Goal: Check status: Check status

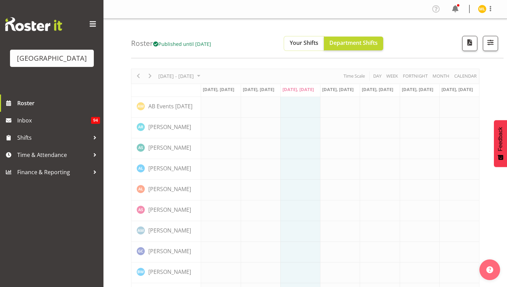
click at [308, 41] on span "Your Shifts" at bounding box center [304, 43] width 29 height 8
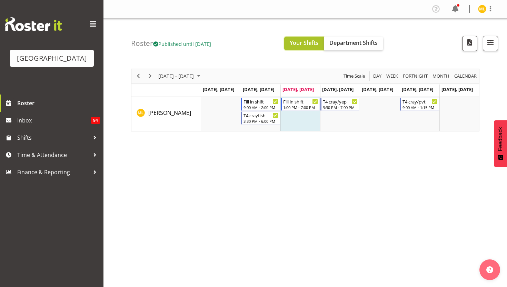
click at [318, 44] on span "Your Shifts" at bounding box center [304, 43] width 29 height 8
click at [362, 45] on span "Department Shifts" at bounding box center [353, 43] width 48 height 8
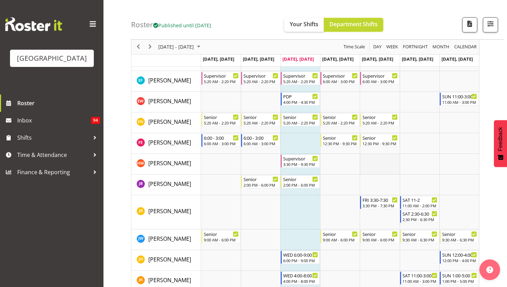
scroll to position [388, 0]
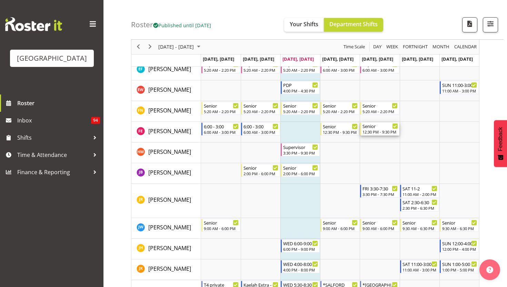
click at [380, 133] on div "12:30 PM - 9:30 PM" at bounding box center [379, 132] width 35 height 6
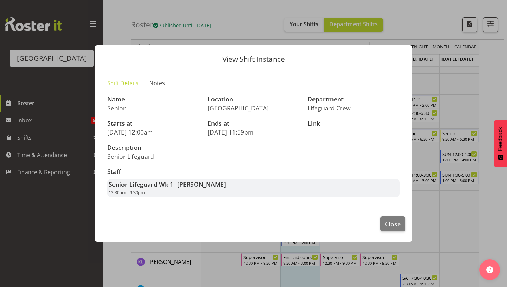
scroll to position [495, 0]
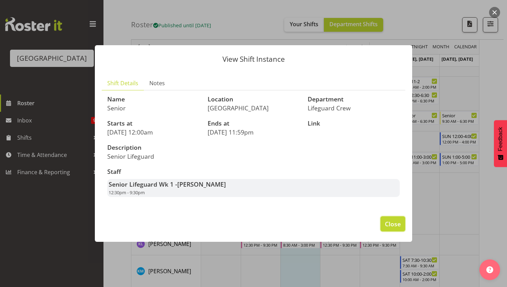
click at [387, 226] on span "Close" at bounding box center [393, 223] width 16 height 9
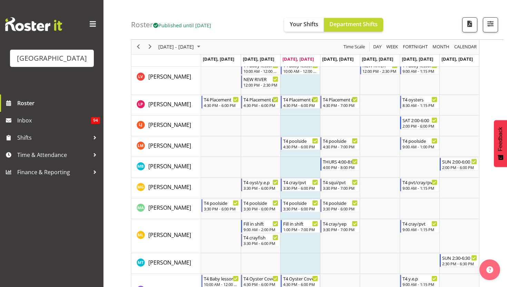
scroll to position [756, 0]
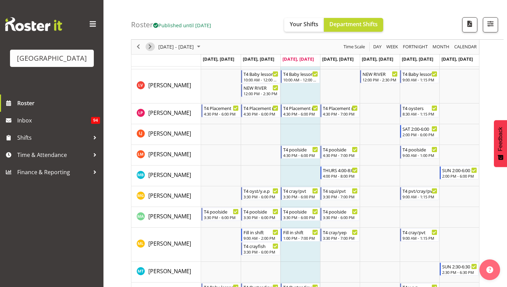
click at [148, 47] on span "Next" at bounding box center [150, 47] width 8 height 9
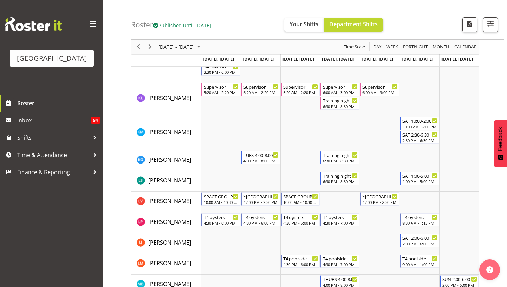
scroll to position [736, 0]
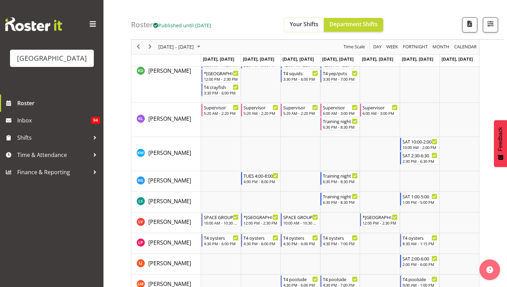
click at [307, 27] on span "Your Shifts" at bounding box center [304, 24] width 29 height 8
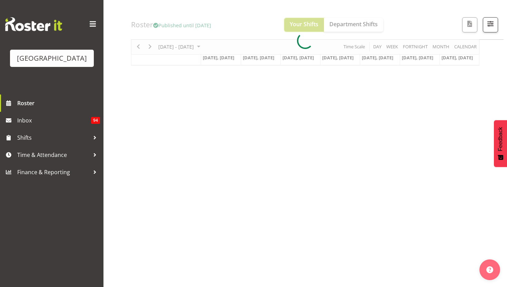
scroll to position [0, 0]
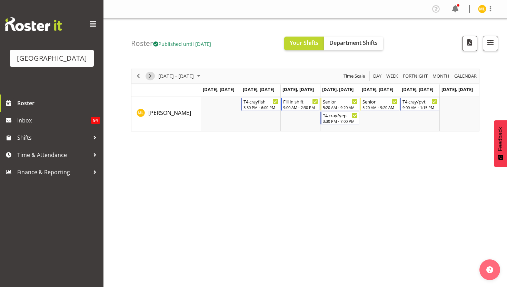
click at [152, 73] on span "Next" at bounding box center [150, 76] width 8 height 9
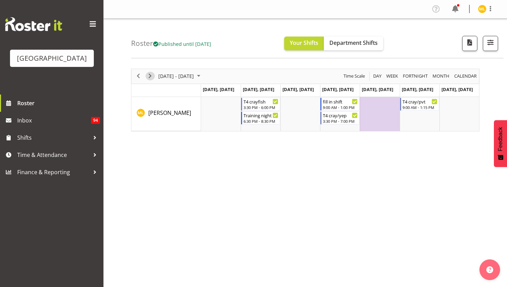
click at [149, 77] on span "Next" at bounding box center [150, 76] width 8 height 9
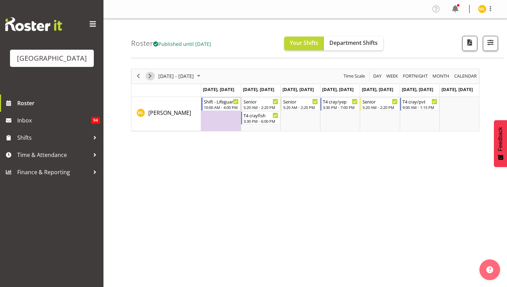
click at [149, 73] on span "Next" at bounding box center [150, 76] width 8 height 9
